Goal: Find specific page/section: Find specific page/section

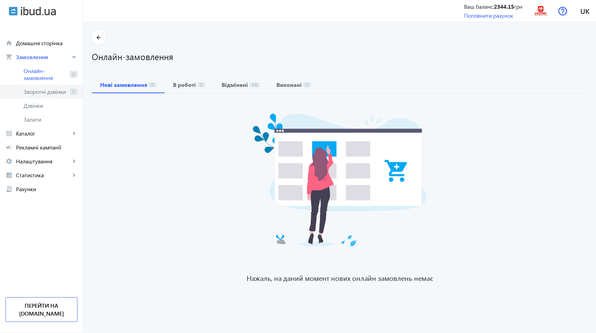
click at [37, 95] on span "Зворотні дзвінки" at bounding box center [45, 91] width 43 height 7
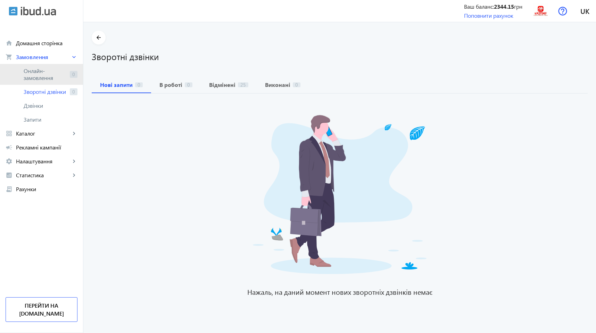
click at [36, 80] on span "Онлайн-замовлення" at bounding box center [45, 74] width 43 height 14
